Goal: Information Seeking & Learning: Learn about a topic

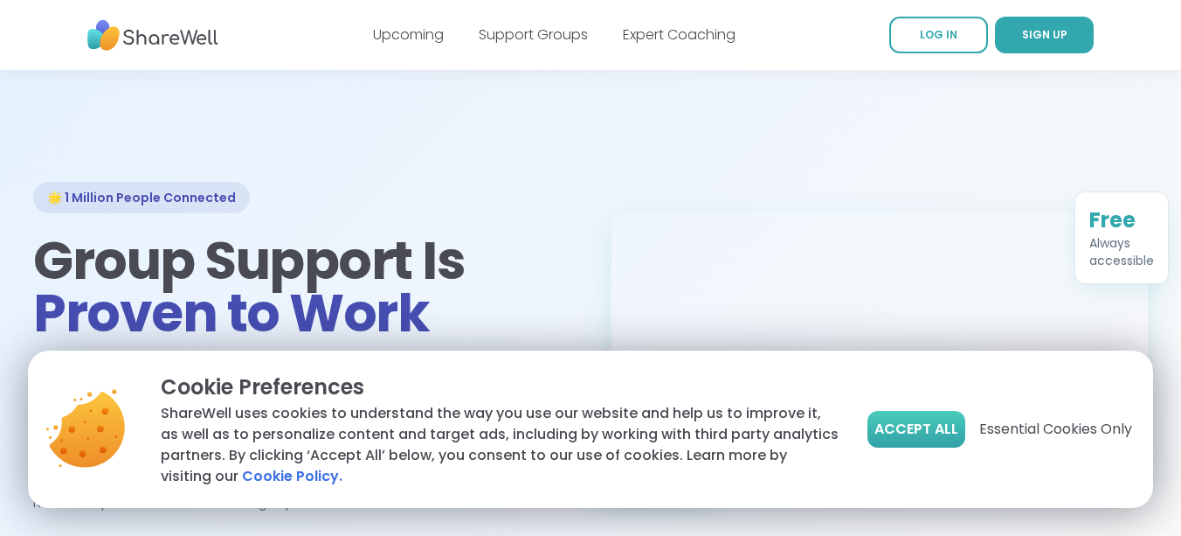
click at [910, 427] on span "Accept All" at bounding box center [917, 428] width 84 height 21
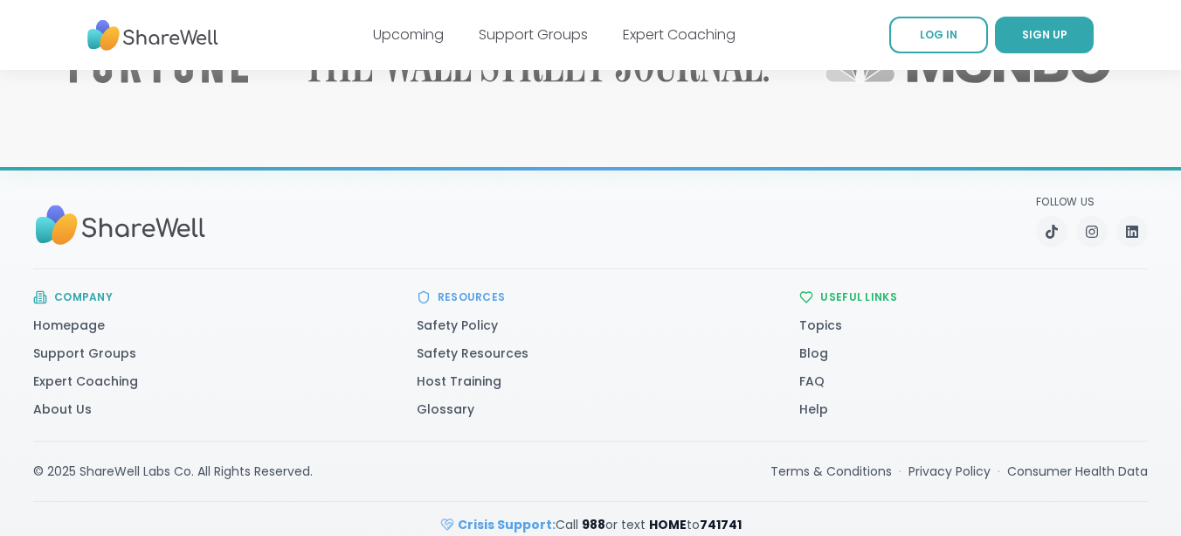
scroll to position [2968, 0]
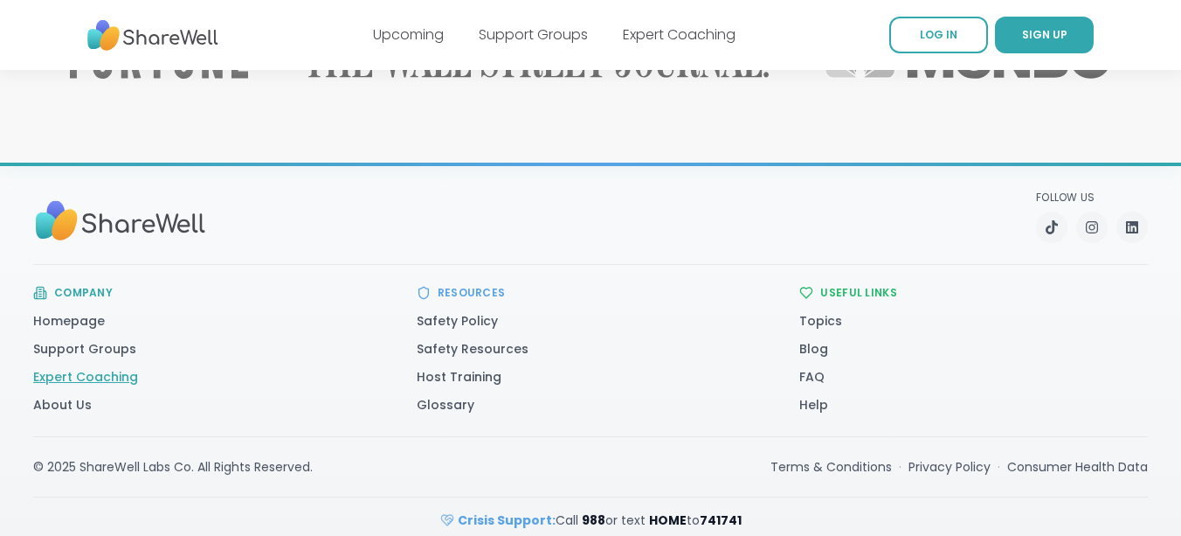
click at [74, 368] on link "Expert Coaching" at bounding box center [85, 376] width 105 height 17
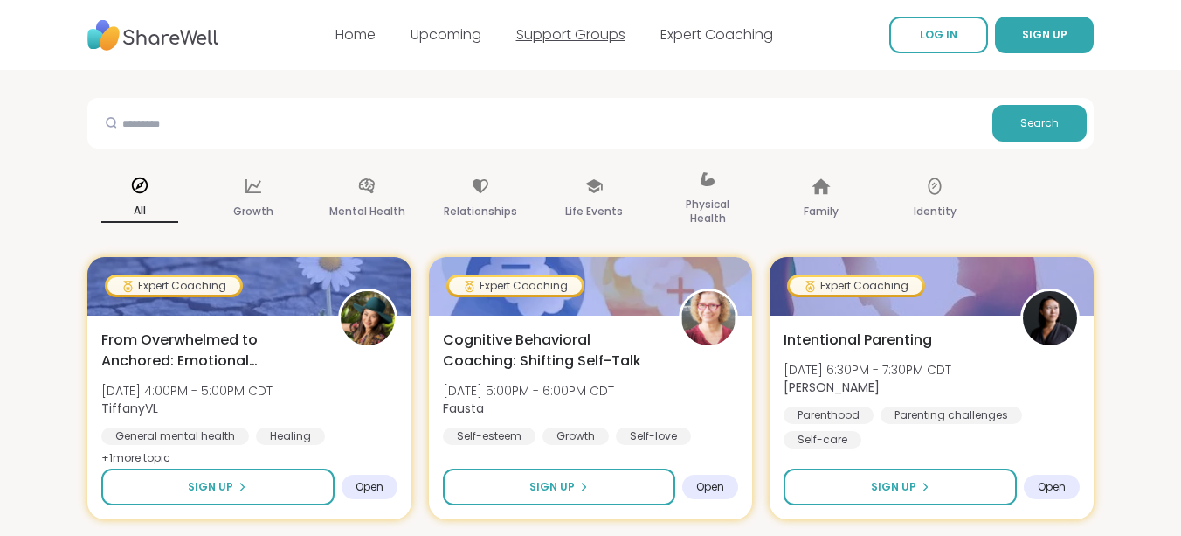
click at [548, 34] on link "Support Groups" at bounding box center [570, 34] width 109 height 20
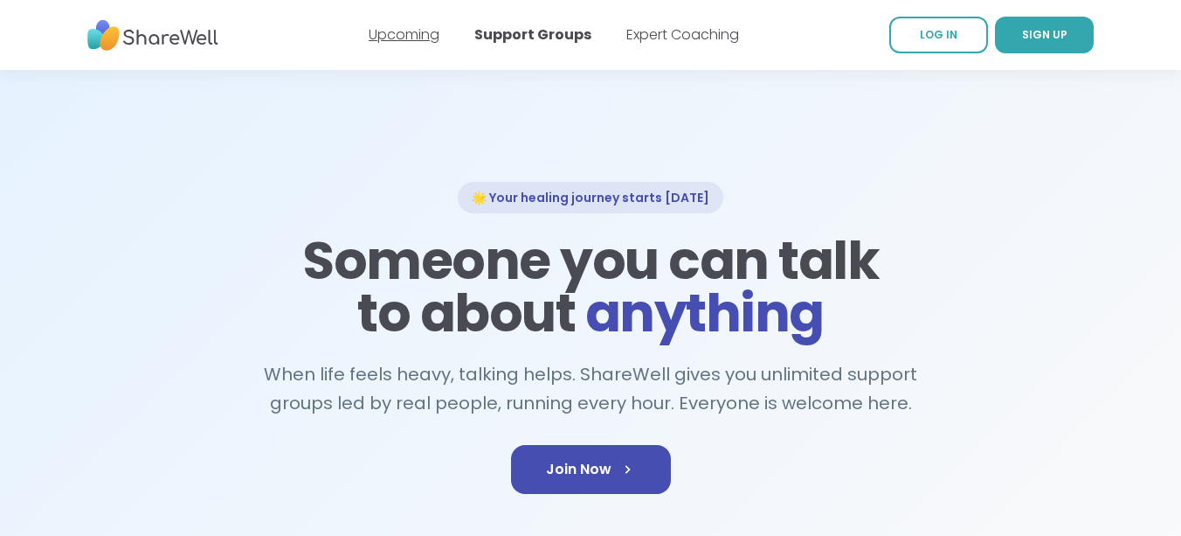
click at [421, 37] on link "Upcoming" at bounding box center [404, 34] width 71 height 20
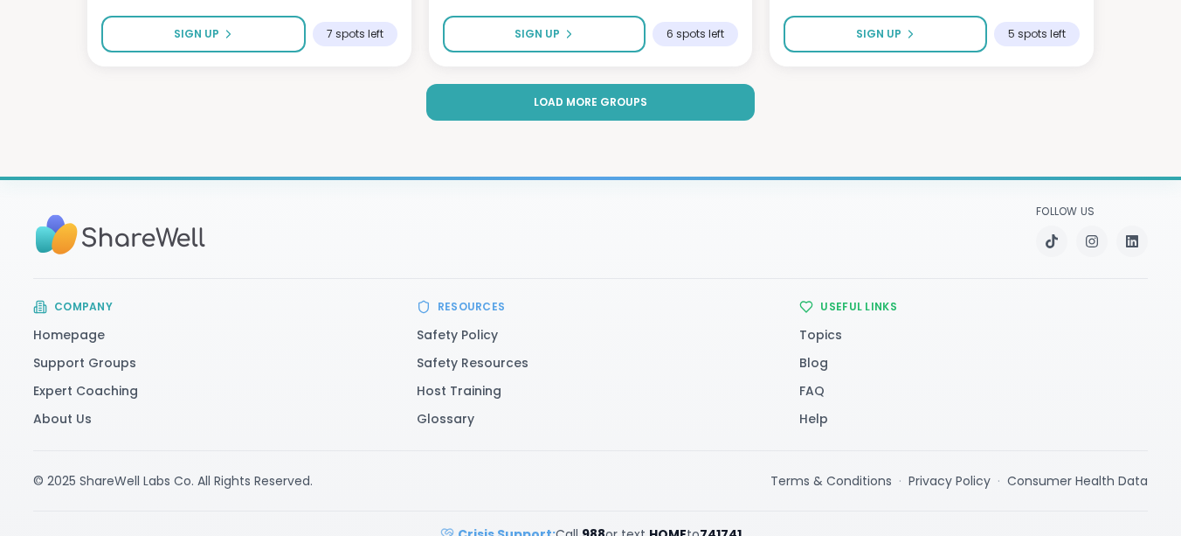
scroll to position [3755, 0]
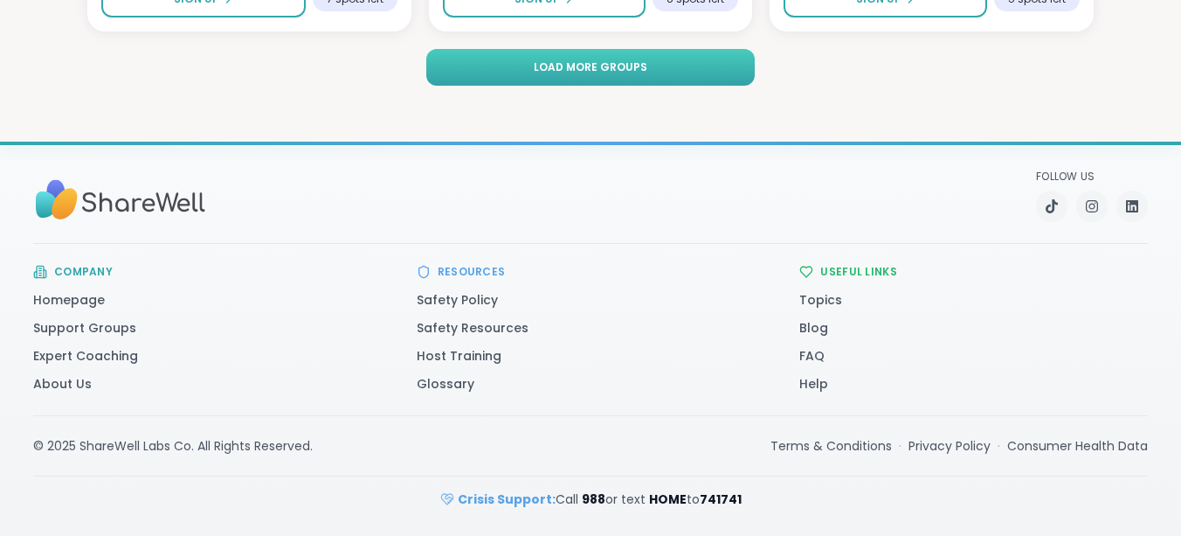
click at [616, 66] on span "Load more groups" at bounding box center [591, 67] width 114 height 16
click at [487, 356] on link "Host Training" at bounding box center [459, 355] width 85 height 17
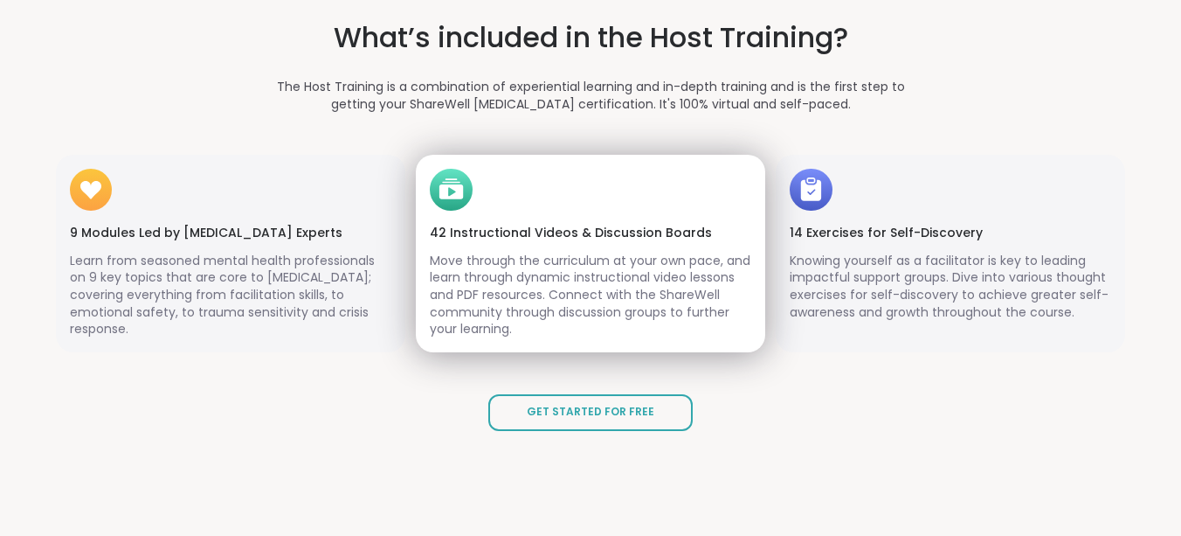
scroll to position [1803, 0]
